Goal: Check status: Check status

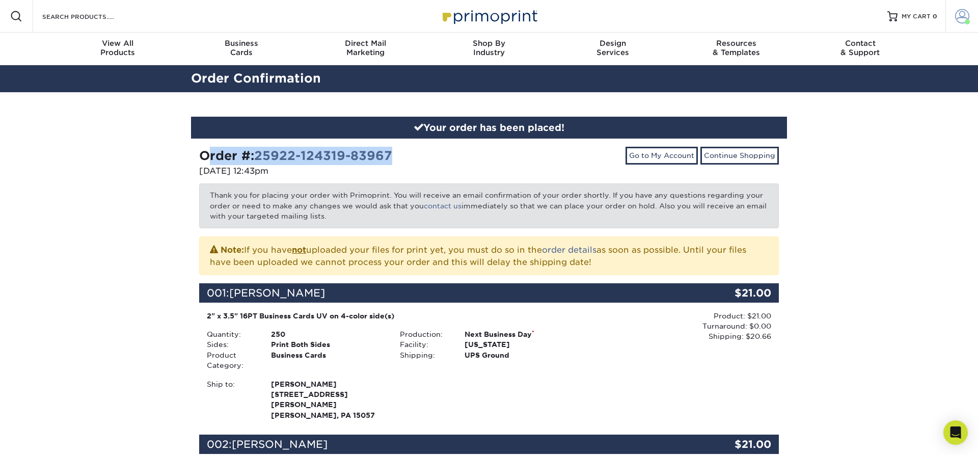
click at [957, 15] on span at bounding box center [962, 16] width 14 height 14
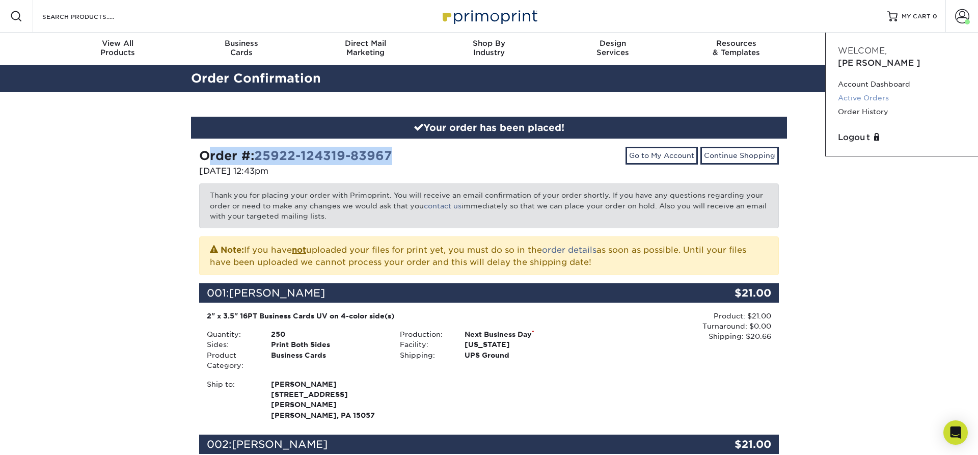
click at [881, 91] on link "Active Orders" at bounding box center [902, 98] width 128 height 14
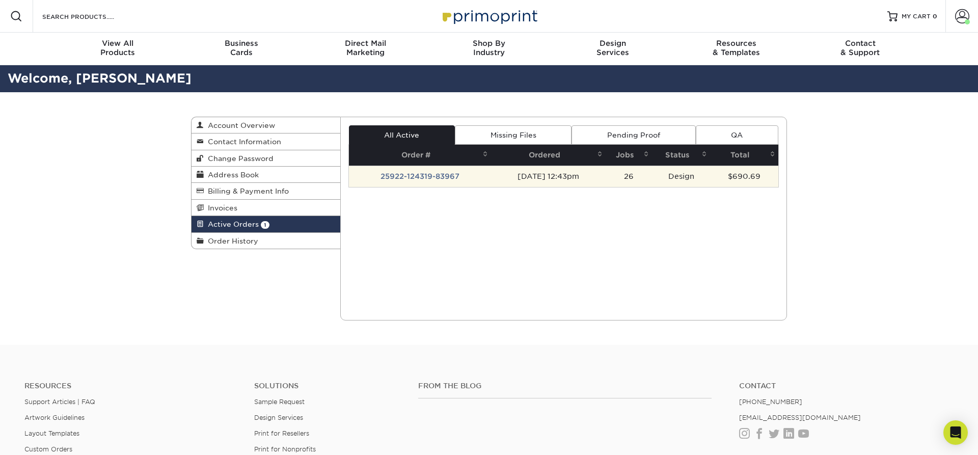
click at [426, 175] on td "25922-124319-83967" at bounding box center [420, 176] width 143 height 21
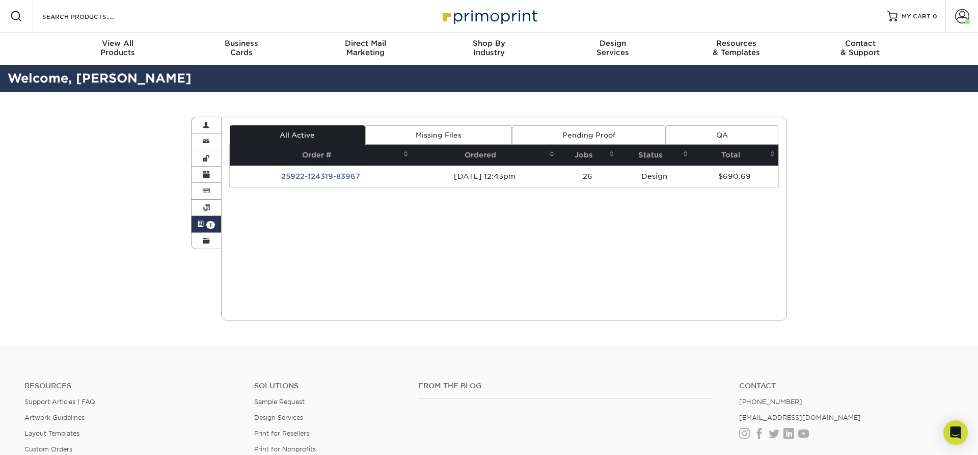
click at [467, 133] on link "Missing Files" at bounding box center [438, 134] width 147 height 19
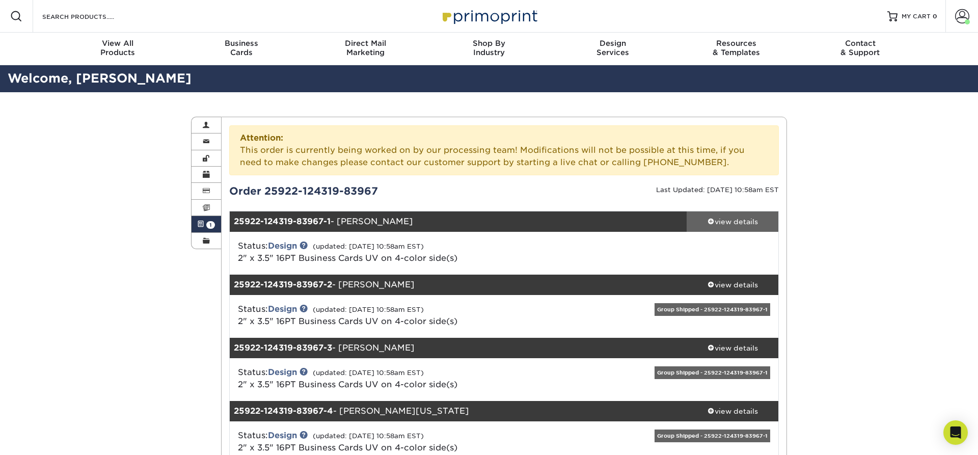
click at [709, 223] on span at bounding box center [710, 220] width 7 height 7
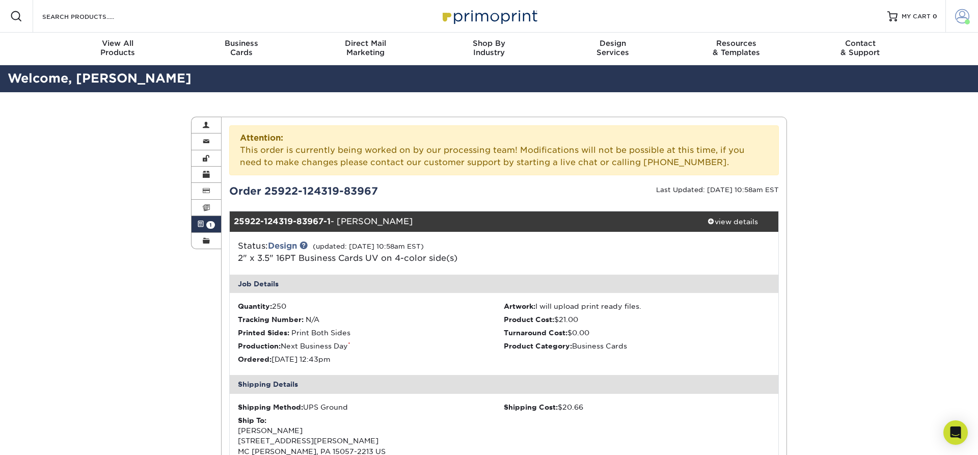
click at [960, 17] on span at bounding box center [962, 16] width 14 height 14
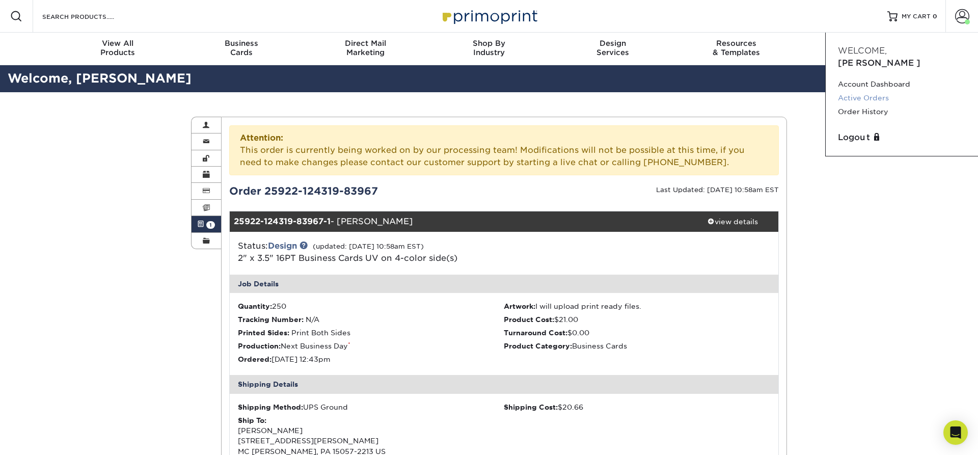
click at [903, 91] on link "Active Orders" at bounding box center [902, 98] width 128 height 14
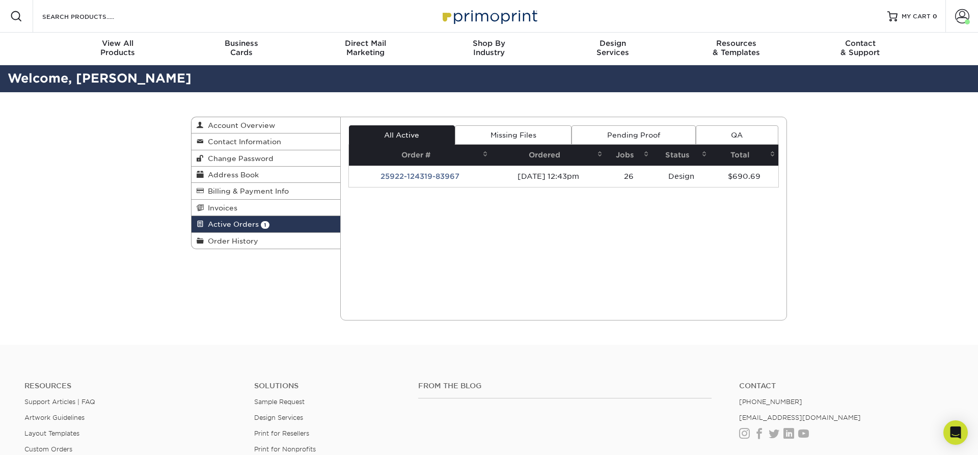
click at [678, 138] on link "Pending Proof" at bounding box center [633, 134] width 124 height 19
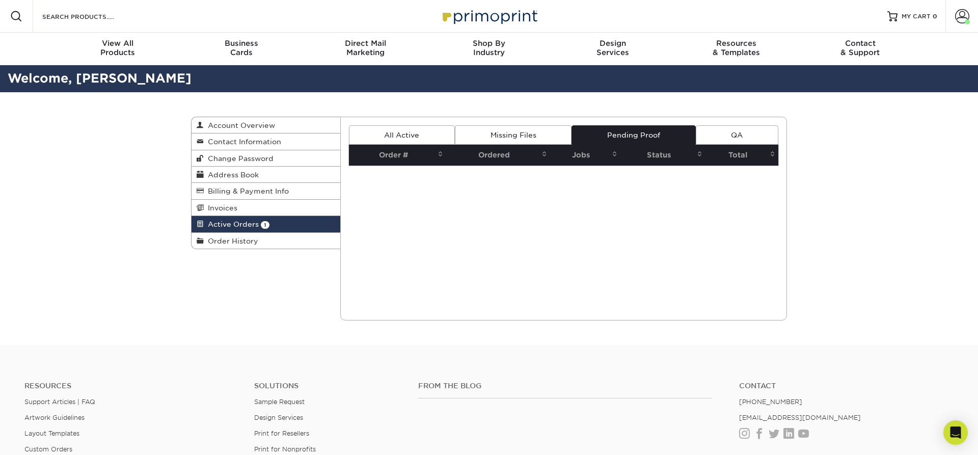
click at [719, 138] on link "QA" at bounding box center [737, 134] width 83 height 19
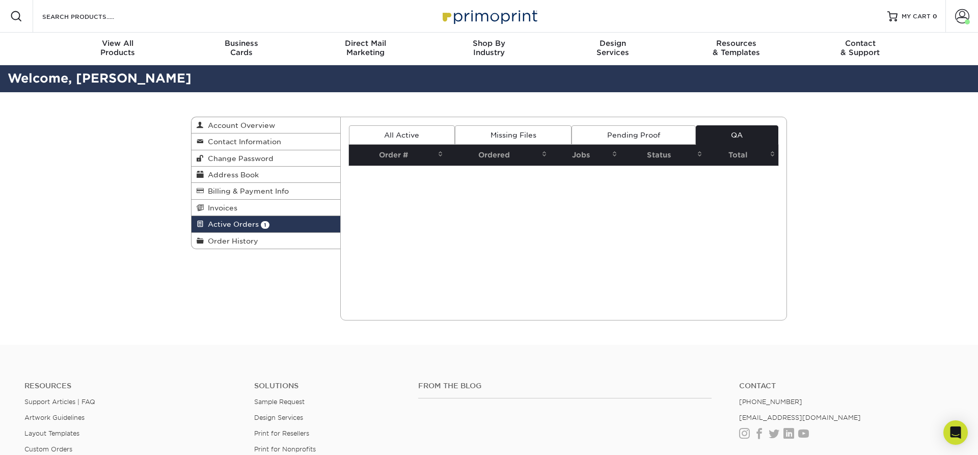
click at [414, 139] on link "All Active" at bounding box center [402, 134] width 106 height 19
